Goal: Task Accomplishment & Management: Manage account settings

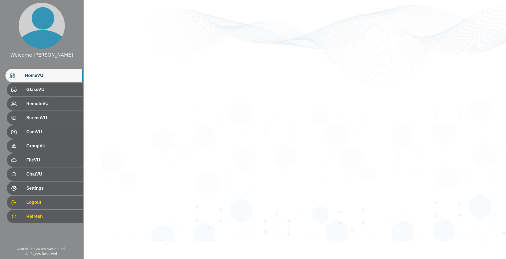
click at [52, 77] on span "HomeVU" at bounding box center [52, 75] width 54 height 7
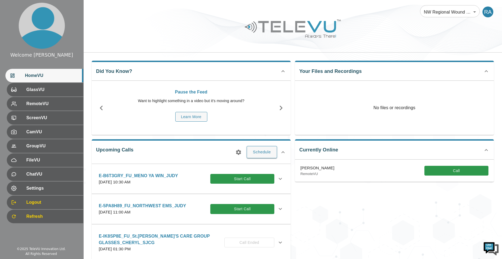
click at [235, 151] on button "button" at bounding box center [238, 152] width 11 height 11
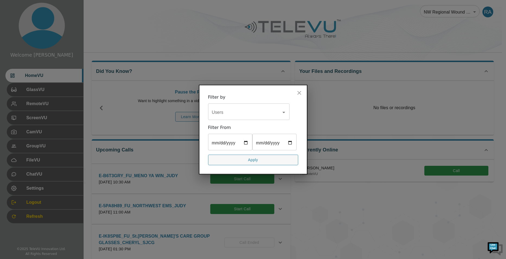
click at [245, 111] on div "Users" at bounding box center [248, 112] width 81 height 15
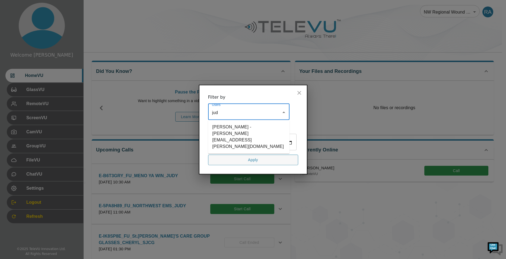
type input "[PERSON_NAME]"
click at [245, 122] on li "[PERSON_NAME] - [PERSON_NAME][EMAIL_ADDRESS][PERSON_NAME][DOMAIN_NAME]" at bounding box center [248, 136] width 81 height 29
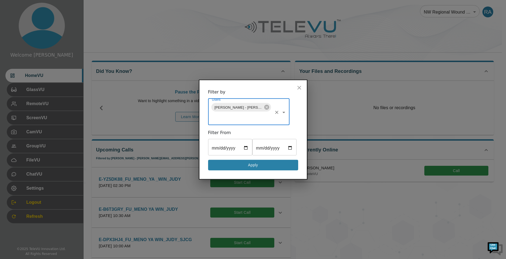
click at [273, 170] on button "Apply" at bounding box center [253, 165] width 90 height 11
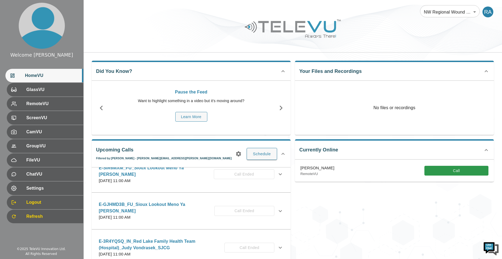
scroll to position [1818, 0]
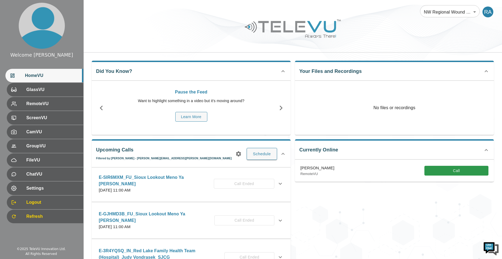
click at [278, 218] on icon at bounding box center [280, 221] width 7 height 7
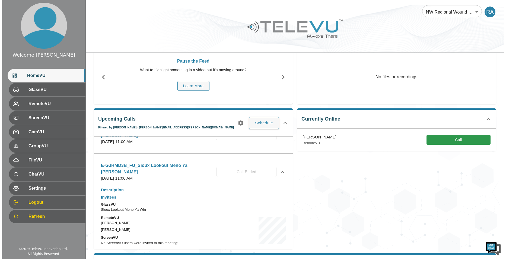
scroll to position [1845, 0]
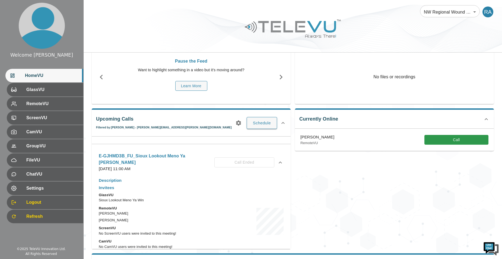
click at [127, 256] on button "Edit" at bounding box center [115, 260] width 32 height 9
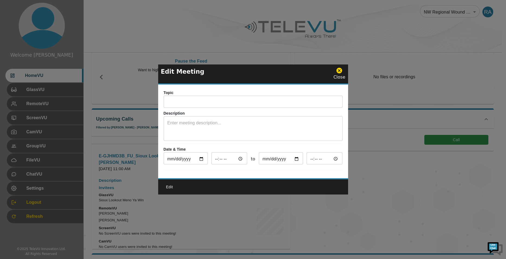
type input "E-GJHMD3B_FU_Sioux Lookout Meno Ya [PERSON_NAME]"
type input "[DATE]"
type input "11:00"
type input "[DATE]"
type input "12:00"
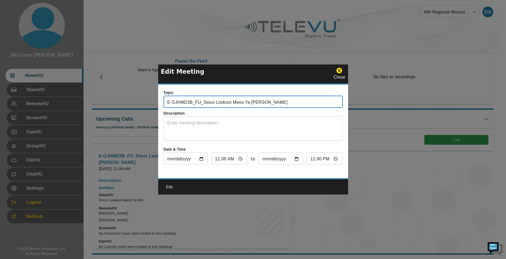
drag, startPoint x: 313, startPoint y: 96, endPoint x: 163, endPoint y: 97, distance: 149.5
click at [163, 97] on div "Topic E-GJHMD3B_FU_Sioux Lookout Meno Ya [PERSON_NAME] ​ Description x ​ Date &…" at bounding box center [253, 132] width 190 height 94
click at [338, 69] on icon at bounding box center [340, 71] width 6 height 6
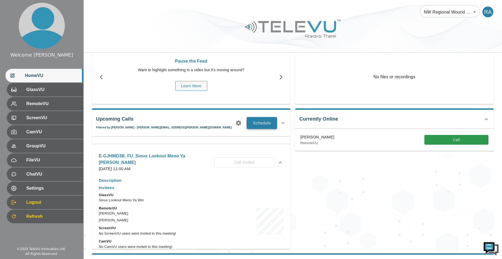
click at [256, 122] on button "Schedule" at bounding box center [262, 123] width 30 height 12
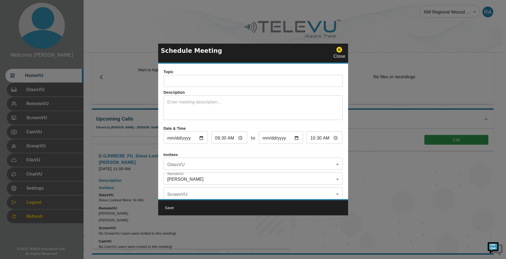
click at [207, 83] on input "text" at bounding box center [253, 81] width 179 height 11
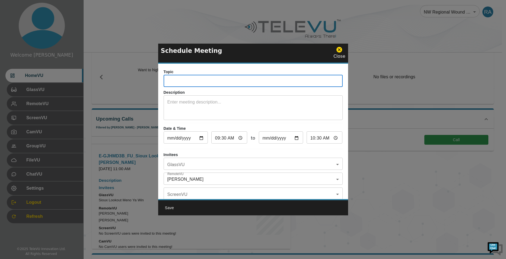
paste input "E-GJHMD3B_FU_Sioux Lookout Meno Ya [PERSON_NAME]"
type input "E-GJHMD3B_FU_Sioux Lookout Meno Ya Win_ELLI_SJCG"
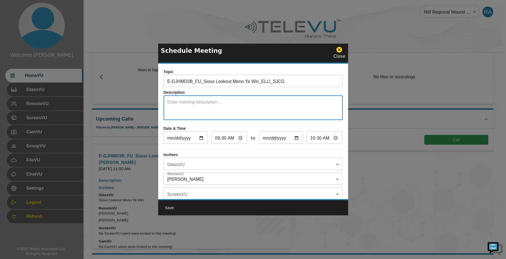
click at [261, 110] on textarea at bounding box center [253, 108] width 172 height 19
type textarea "System 5"
drag, startPoint x: 207, startPoint y: 105, endPoint x: 164, endPoint y: 99, distance: 43.3
click at [164, 99] on div "System 5 x ​" at bounding box center [253, 108] width 179 height 23
type textarea "Room : 1179"
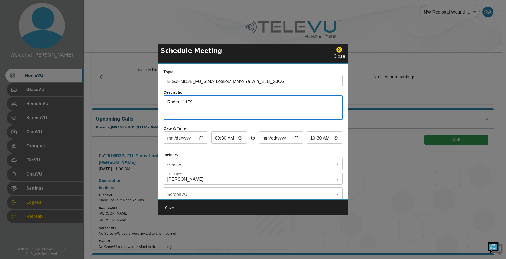
click at [240, 137] on input "09:30" at bounding box center [229, 138] width 36 height 11
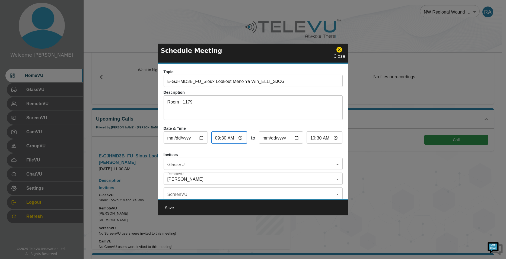
type input "11:30"
type input "12:30"
click at [223, 138] on input "11:30" at bounding box center [229, 138] width 36 height 11
type input "11:00"
type input "12:00"
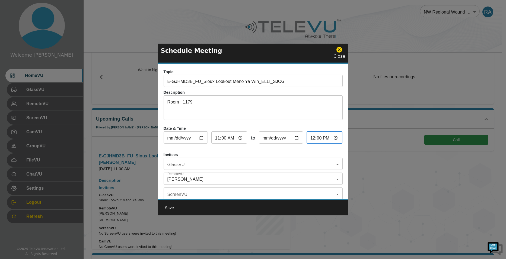
click at [311, 139] on input "12:00" at bounding box center [325, 138] width 36 height 11
click at [213, 169] on body "Welcome [PERSON_NAME] HomeVU GlassVU RemoteVU ScreenVU CamVU GroupVU FileVU Cha…" at bounding box center [253, 147] width 506 height 356
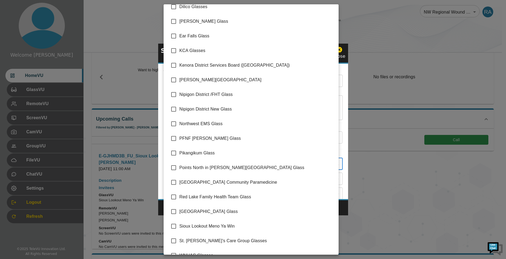
scroll to position [76, 0]
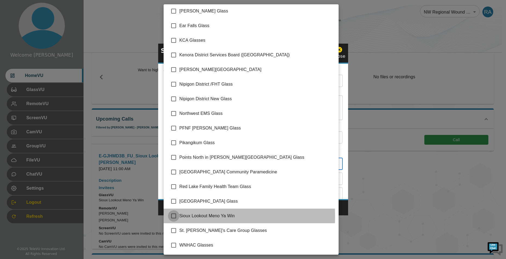
click at [173, 217] on input "checkbox" at bounding box center [173, 216] width 11 height 11
checkbox input "true"
type input "Sioux Lookout Meno Ya Win"
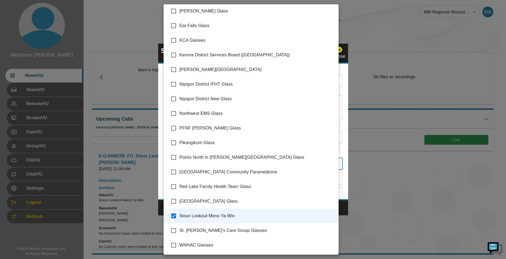
click at [346, 206] on div at bounding box center [253, 129] width 506 height 259
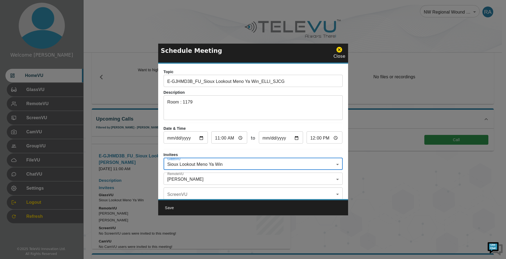
click at [185, 175] on body "Welcome [PERSON_NAME] HomeVU GlassVU RemoteVU ScreenVU CamVU GroupVU FileVU Cha…" at bounding box center [253, 147] width 506 height 356
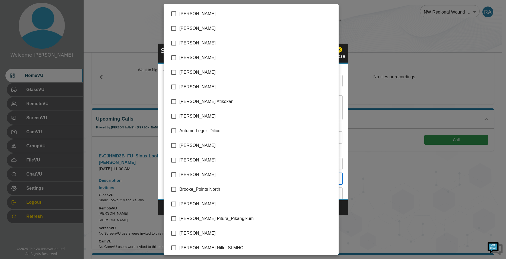
scroll to position [1086, 0]
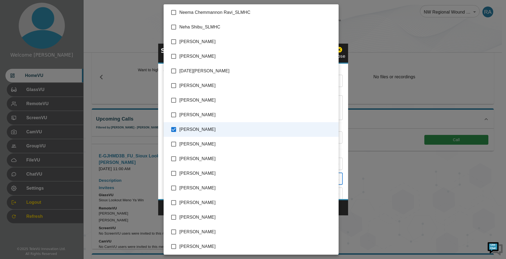
click at [176, 131] on input "checkbox" at bounding box center [173, 129] width 11 height 11
checkbox input "false"
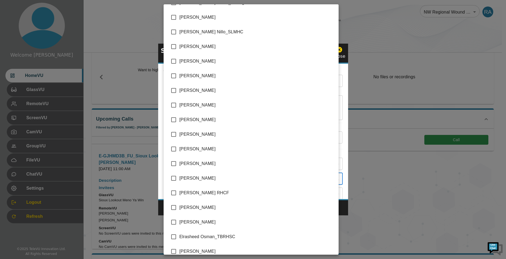
scroll to position [271, 0]
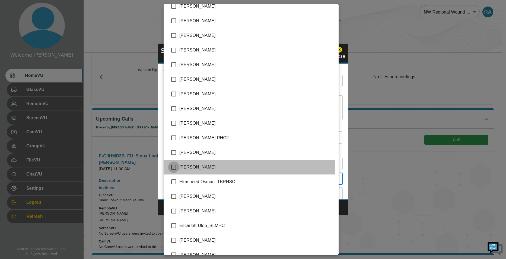
click at [173, 169] on input "checkbox" at bounding box center [173, 167] width 11 height 11
checkbox input "true"
type input "[PERSON_NAME]"
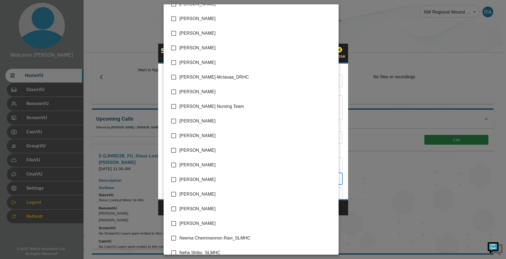
scroll to position [896, 0]
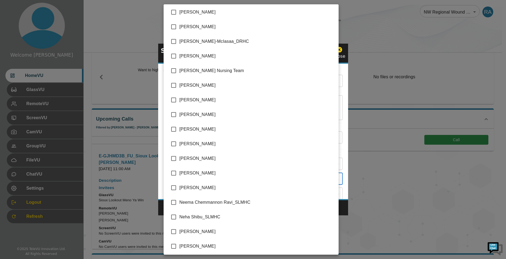
click at [176, 247] on input "checkbox" at bounding box center [173, 246] width 11 height 11
checkbox input "true"
type input "[PERSON_NAME],[PERSON_NAME]"
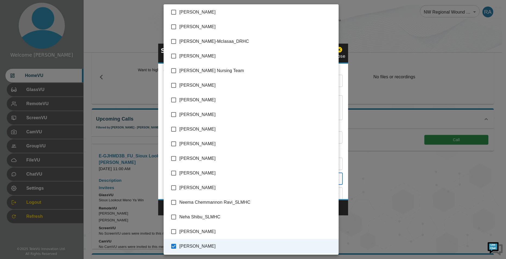
click at [339, 211] on div at bounding box center [253, 129] width 506 height 259
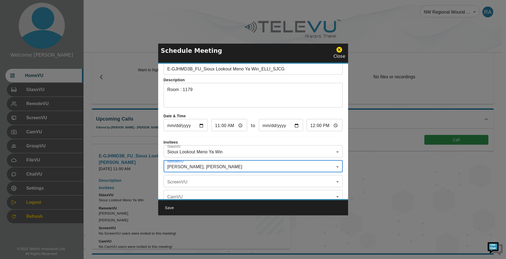
scroll to position [0, 0]
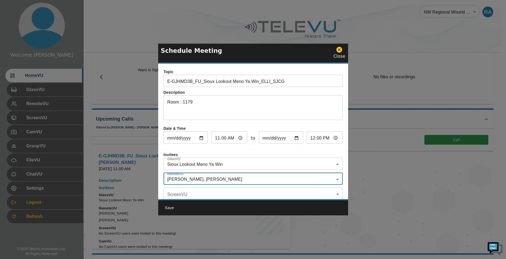
click at [217, 137] on input "11:00" at bounding box center [229, 138] width 36 height 11
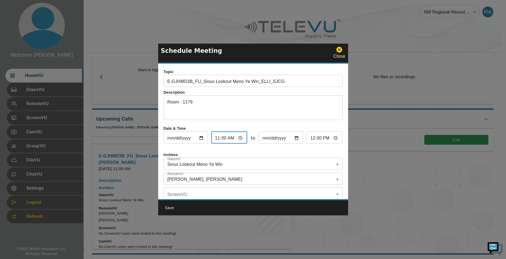
type input "01:00"
type input "02:00"
type input "13:00"
type input "14:00"
type input "13:03"
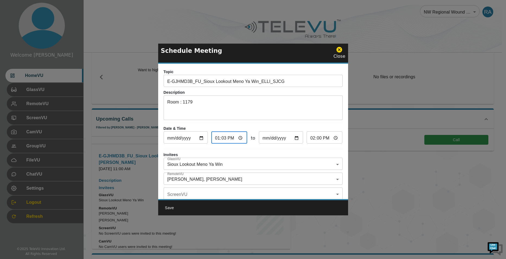
type input "14:03"
type input "13:30"
type input "14:30"
click at [223, 138] on input "13:30" at bounding box center [229, 138] width 36 height 11
type input "13:00"
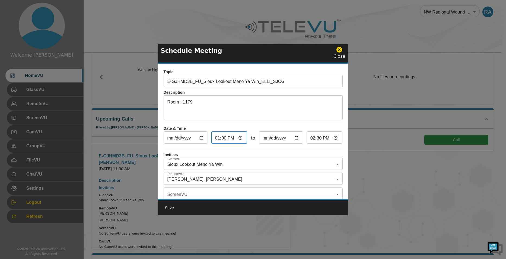
type input "14:00"
click at [241, 148] on div "Topic E-GJHMD3B_FU_Sioux Lookout Meno Ya Win_ELLI_SJCG ​ Description Room : 117…" at bounding box center [253, 132] width 190 height 136
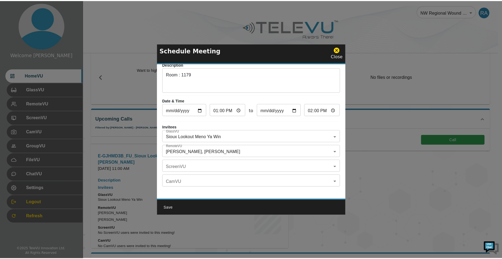
scroll to position [32, 0]
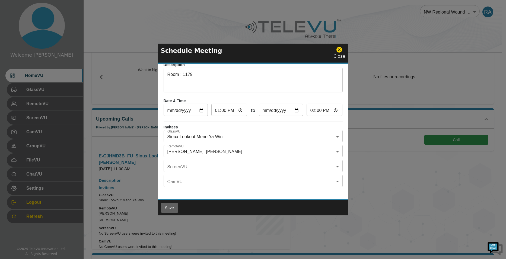
click at [172, 209] on button "Save" at bounding box center [169, 208] width 17 height 10
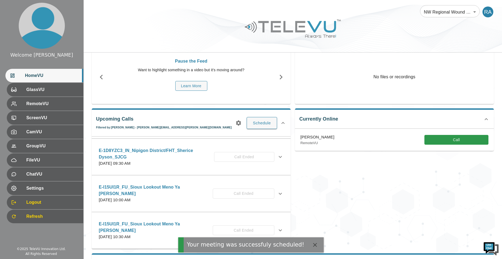
scroll to position [1358, 0]
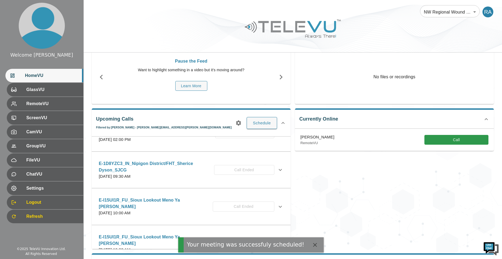
click at [237, 124] on icon "button" at bounding box center [238, 123] width 5 height 5
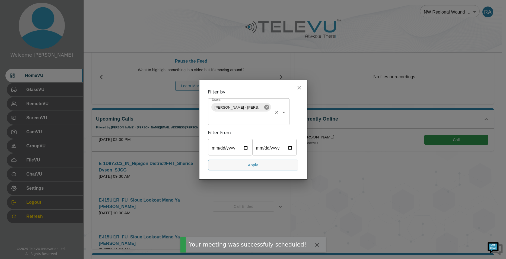
click at [267, 105] on icon at bounding box center [266, 107] width 5 height 5
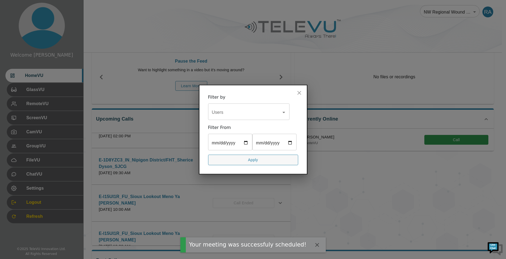
click at [256, 107] on input "Users" at bounding box center [245, 112] width 68 height 10
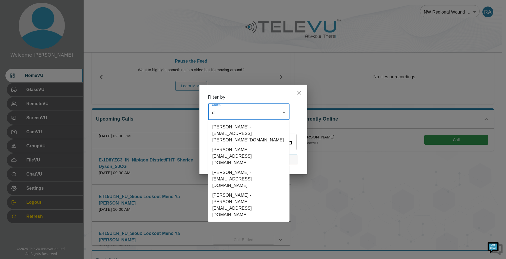
type input "elli"
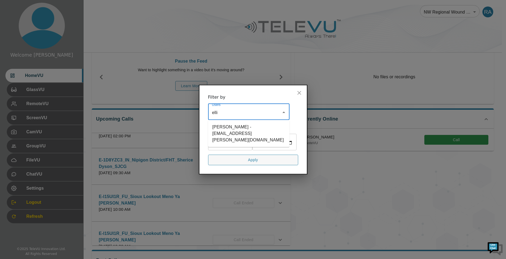
click at [249, 122] on li "[PERSON_NAME] - [EMAIL_ADDRESS][PERSON_NAME][DOMAIN_NAME]" at bounding box center [248, 133] width 81 height 23
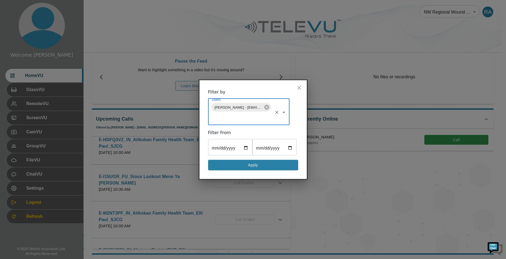
click at [264, 171] on button "Apply" at bounding box center [253, 165] width 90 height 11
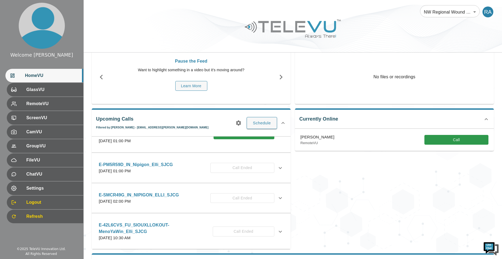
scroll to position [0, 0]
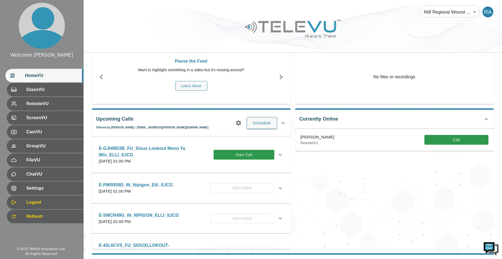
click at [279, 154] on icon at bounding box center [280, 155] width 7 height 7
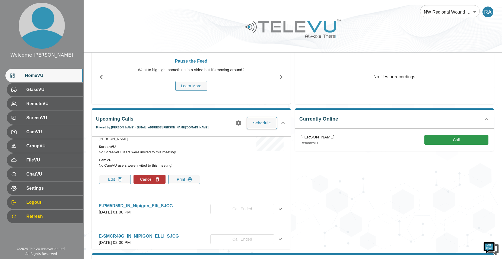
scroll to position [81, 0]
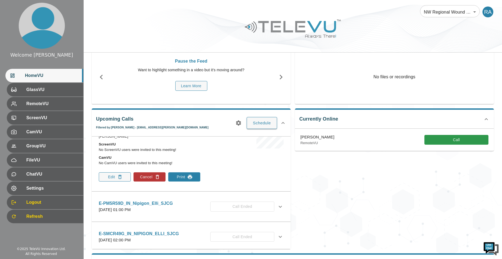
click at [188, 178] on icon "button" at bounding box center [189, 177] width 5 height 5
